Goal: Information Seeking & Learning: Learn about a topic

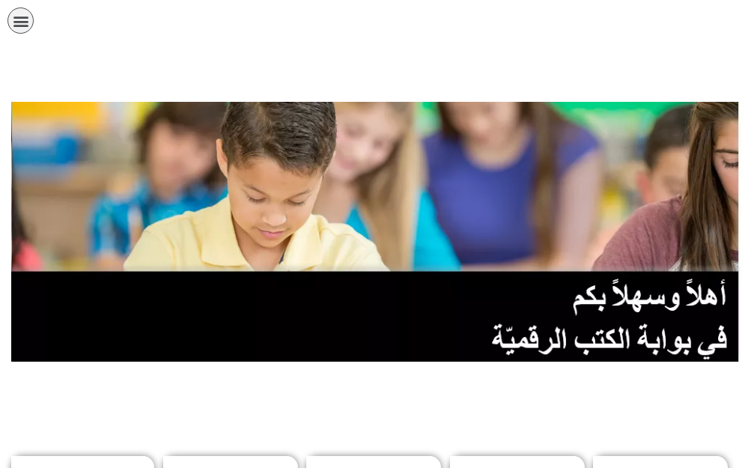
scroll to position [0, 29]
drag, startPoint x: 270, startPoint y: 396, endPoint x: 257, endPoint y: 399, distance: 13.8
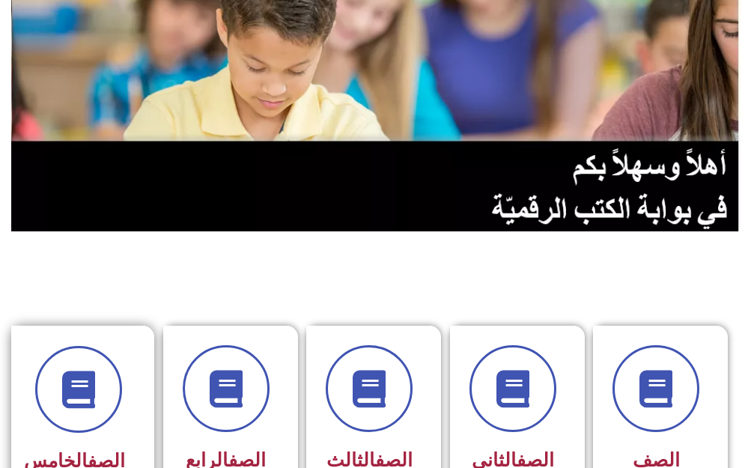
scroll to position [225, 0]
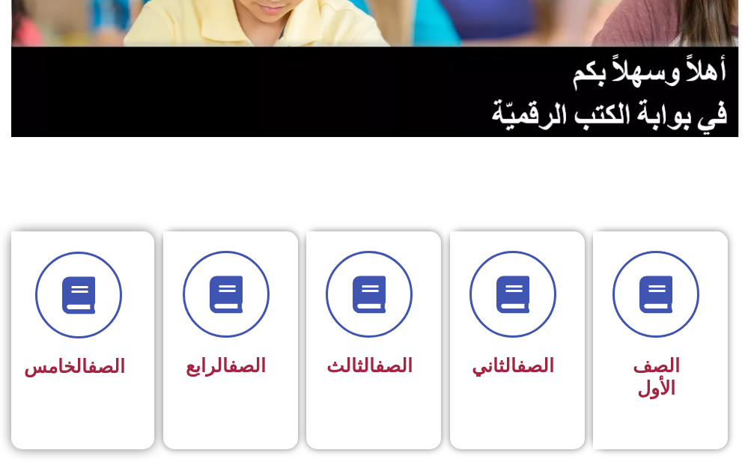
click at [88, 408] on div "الصف الخامس" at bounding box center [78, 329] width 134 height 197
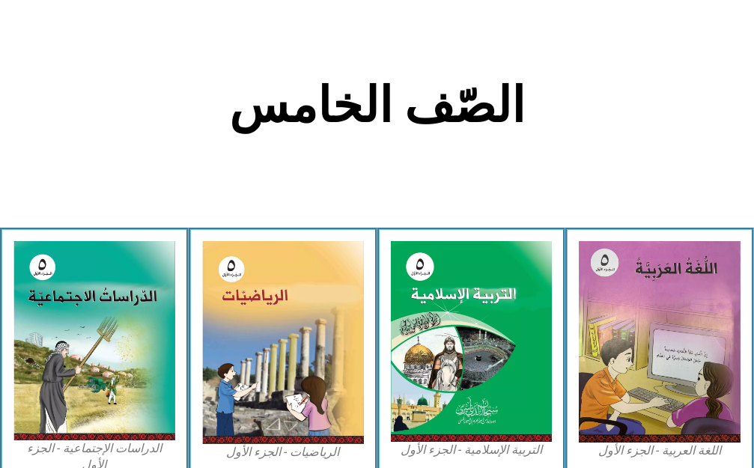
scroll to position [299, 0]
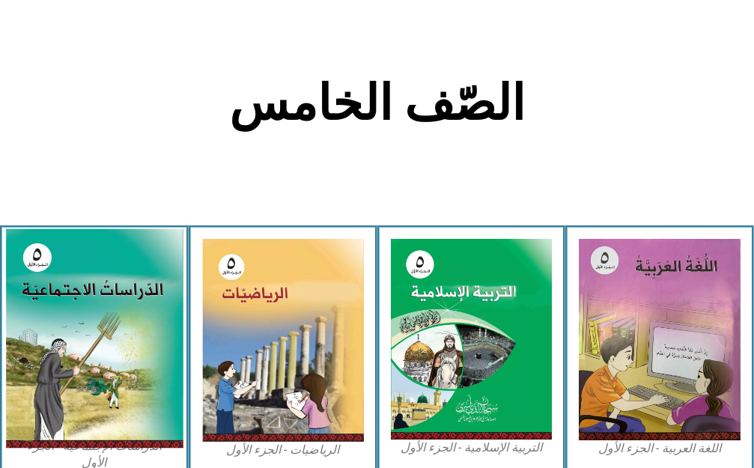
click at [135, 349] on img at bounding box center [93, 337] width 177 height 219
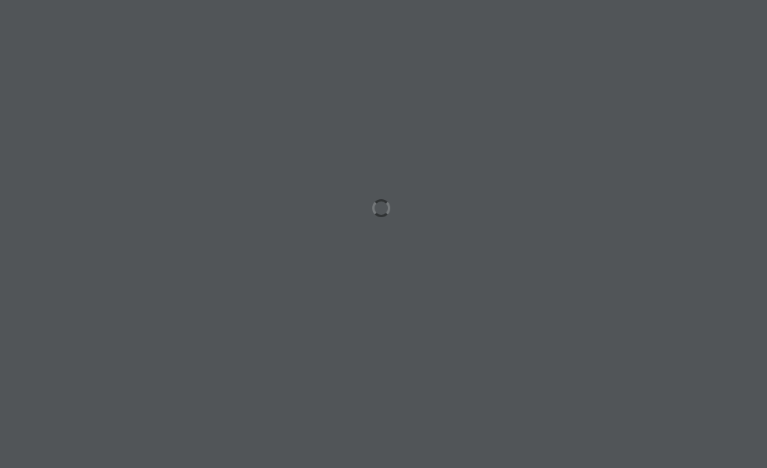
scroll to position [0, 29]
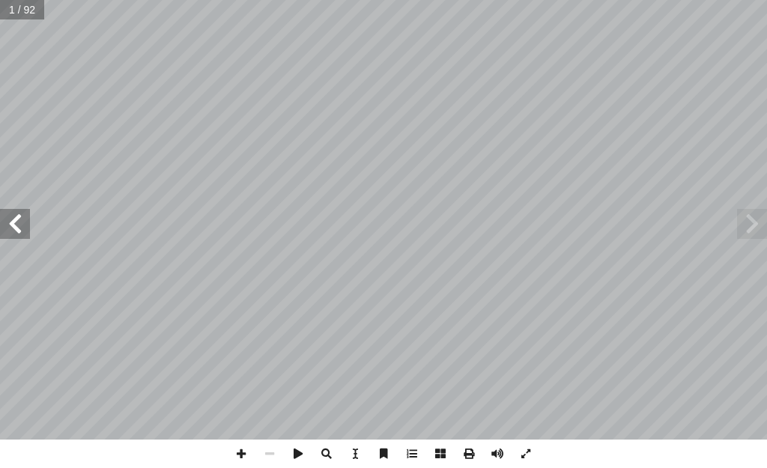
click at [9, 223] on span at bounding box center [15, 224] width 30 height 30
click at [8, 223] on span at bounding box center [15, 224] width 30 height 30
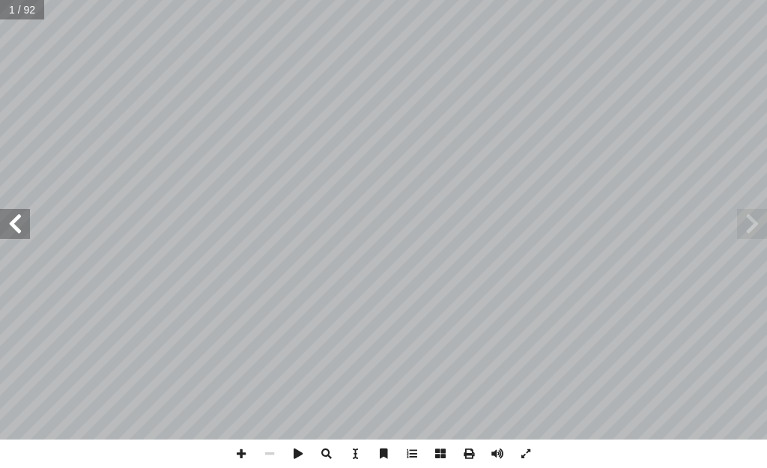
click at [8, 223] on span at bounding box center [15, 224] width 30 height 30
click at [19, 211] on span at bounding box center [15, 224] width 30 height 30
click at [8, 221] on span at bounding box center [15, 224] width 30 height 30
click at [243, 447] on span at bounding box center [241, 453] width 28 height 28
click at [636, 450] on div "١٠ صول. ُ �لف ِ �ختلاف ِ ؛ بسبب َ نسان إ �ل� ُ تي تصيب َّ �ل ِ مر�ض أ �ل� َ ل ْ…" at bounding box center [383, 234] width 767 height 468
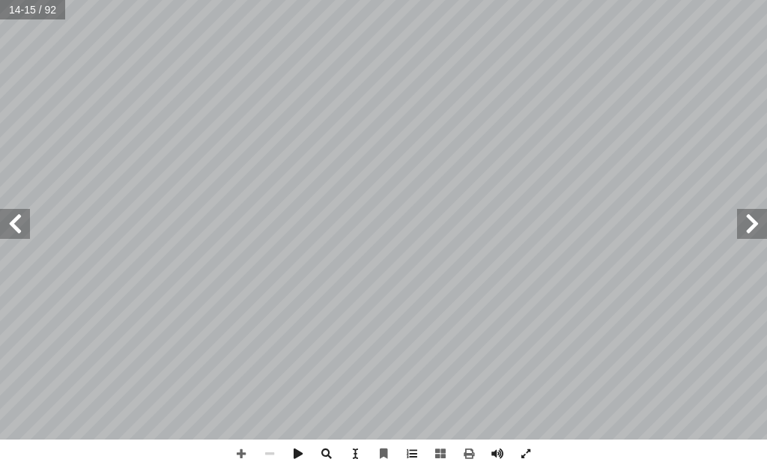
click at [16, 221] on span at bounding box center [15, 224] width 30 height 30
click at [240, 445] on span at bounding box center [241, 453] width 28 height 28
click at [240, 444] on span at bounding box center [241, 453] width 28 height 28
click at [56, 441] on div "١٢ تاء. ِّ و�لش ِ ف ْ ي َّ ي �لص َ في فصل َ نسان إ �ل� ُ صيب ُ تي ت َّ �ل َ مر�…" at bounding box center [383, 234] width 767 height 468
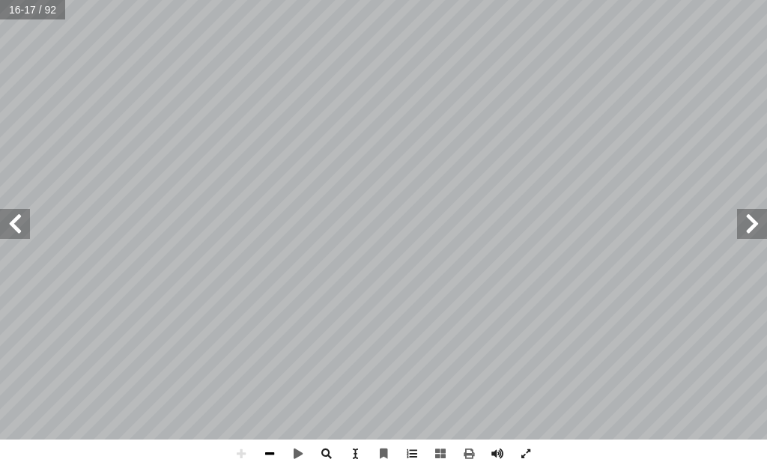
click at [269, 445] on span at bounding box center [269, 453] width 28 height 28
click at [240, 447] on span at bounding box center [241, 453] width 28 height 28
